Goal: Find specific page/section: Find specific page/section

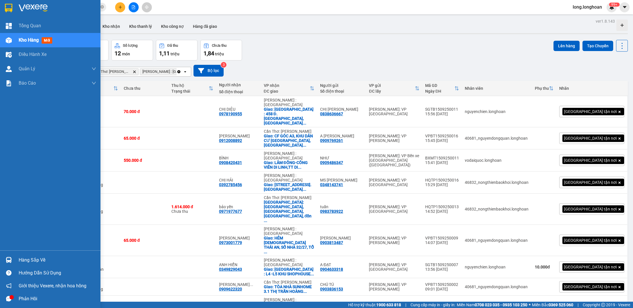
click at [4, 7] on div at bounding box center [9, 8] width 10 height 10
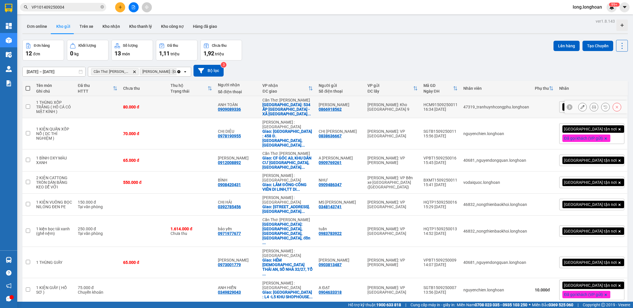
click at [310, 106] on div "[GEOGRAPHIC_DATA]: 534 ẤP [GEOGRAPHIC_DATA] - XÃ [GEOGRAPHIC_DATA] ..." at bounding box center [287, 109] width 50 height 14
checkbox input "true"
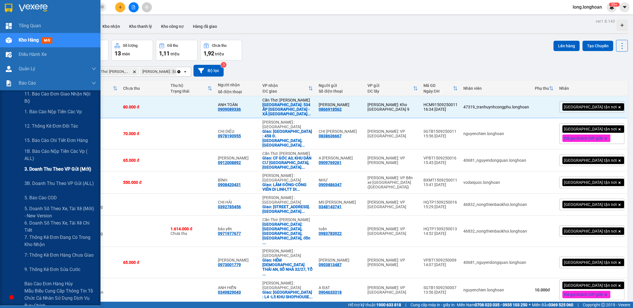
click at [57, 175] on div "3. Doanh Thu theo VP Gửi (mới)" at bounding box center [60, 169] width 72 height 14
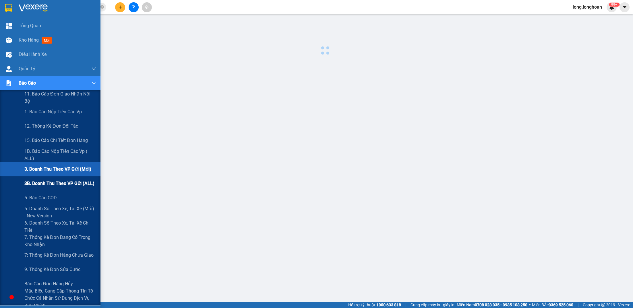
click at [54, 180] on span "3B. Doanh Thu theo VP Gửi (ALL)" at bounding box center [59, 183] width 70 height 7
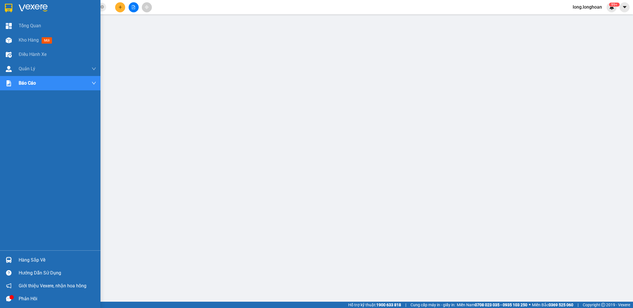
click at [9, 7] on img at bounding box center [8, 8] width 7 height 9
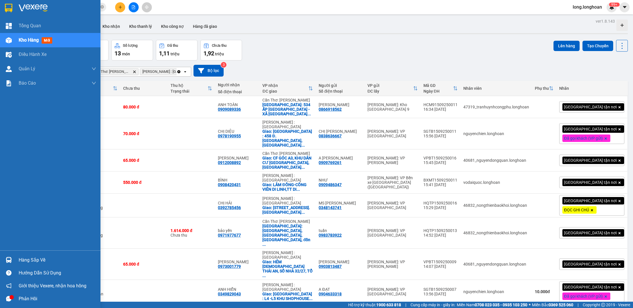
click at [11, 13] on div at bounding box center [9, 8] width 10 height 10
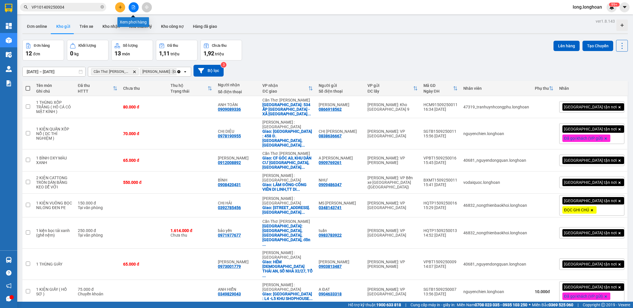
click at [137, 7] on button at bounding box center [134, 7] width 10 height 10
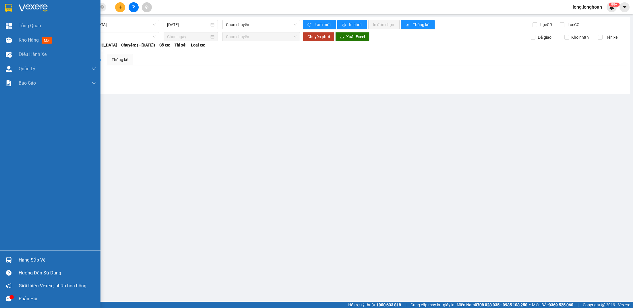
click at [7, 4] on img at bounding box center [8, 8] width 7 height 9
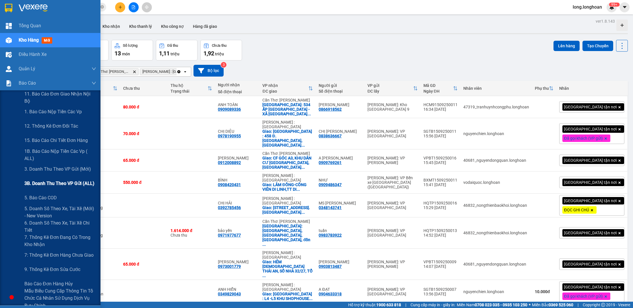
click at [77, 186] on span "3B. Doanh Thu theo VP Gửi (ALL)" at bounding box center [59, 183] width 70 height 7
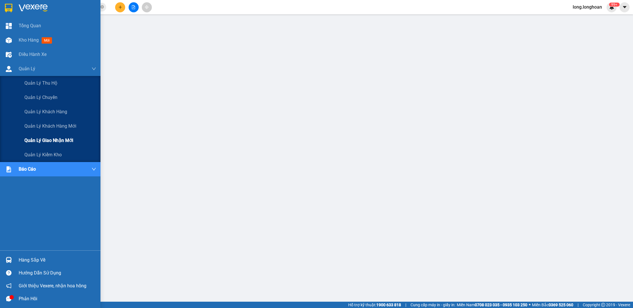
click at [59, 142] on span "Quản lý giao nhận mới" at bounding box center [48, 140] width 49 height 7
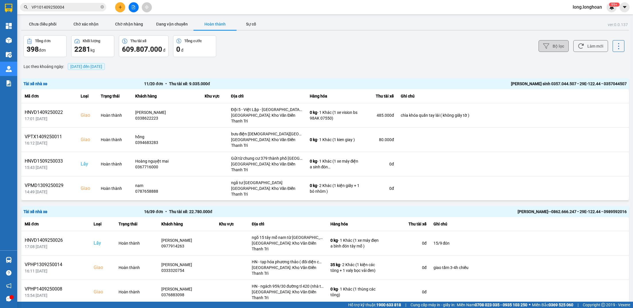
click at [552, 50] on button "Bộ lọc" at bounding box center [553, 46] width 30 height 12
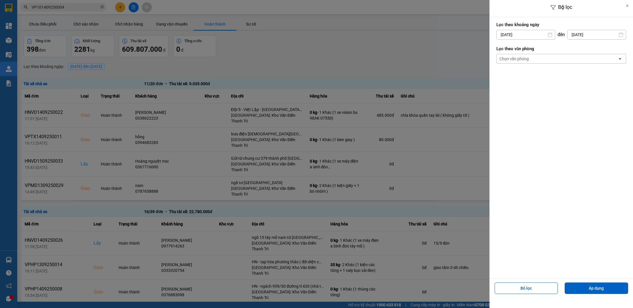
click at [523, 58] on div "Chọn văn phòng" at bounding box center [513, 59] width 29 height 6
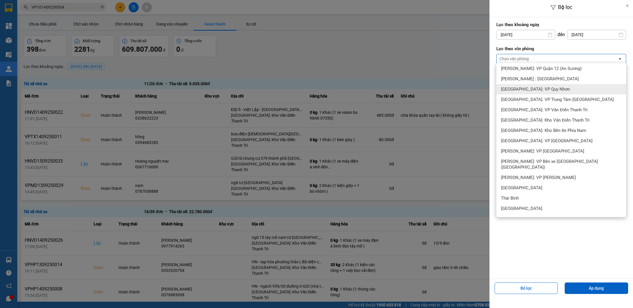
scroll to position [241, 0]
click at [532, 116] on span "[GEOGRAPHIC_DATA]: Kho Văn Điển Thanh Trì" at bounding box center [545, 119] width 89 height 6
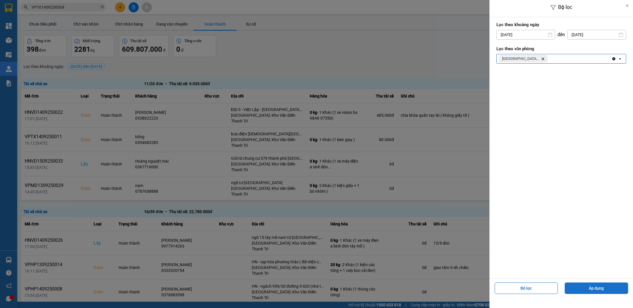
click at [588, 294] on button "Áp dụng" at bounding box center [595, 288] width 63 height 11
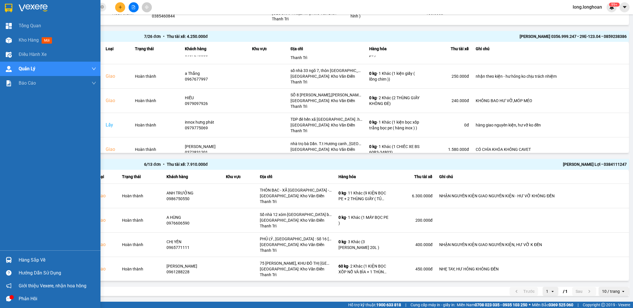
click at [13, 11] on div at bounding box center [9, 8] width 10 height 10
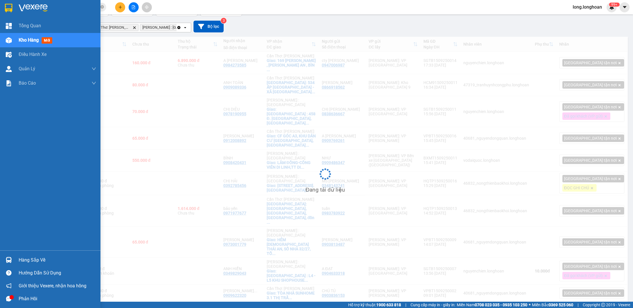
scroll to position [44, 0]
